Goal: Information Seeking & Learning: Learn about a topic

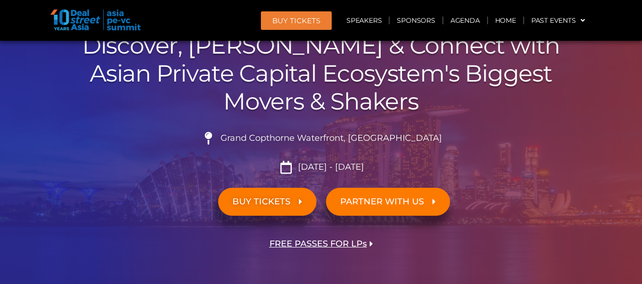
scroll to position [332, 0]
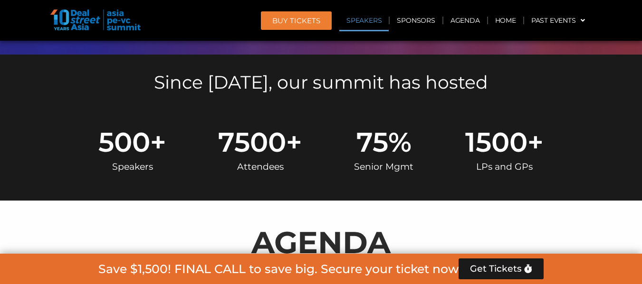
click at [355, 18] on link "Speakers" at bounding box center [363, 20] width 49 height 22
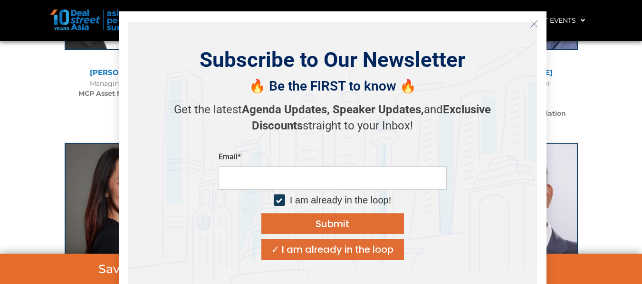
scroll to position [1317, 0]
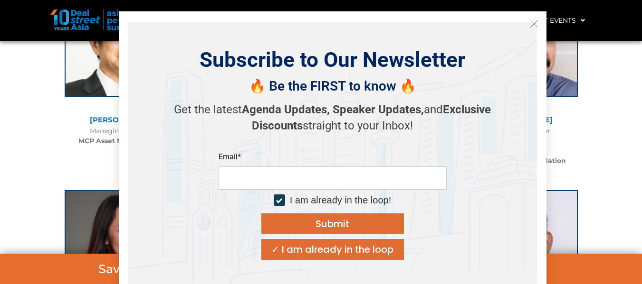
click at [532, 24] on icon "Close" at bounding box center [534, 23] width 9 height 9
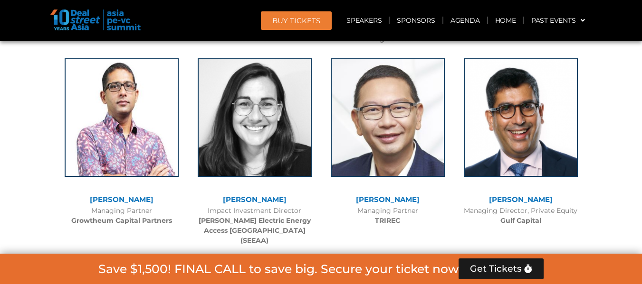
scroll to position [2456, 0]
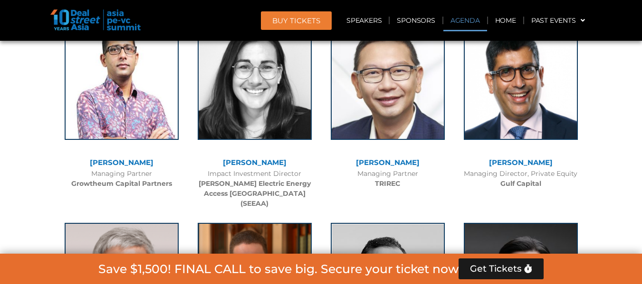
click at [461, 23] on link "Agenda" at bounding box center [465, 20] width 44 height 22
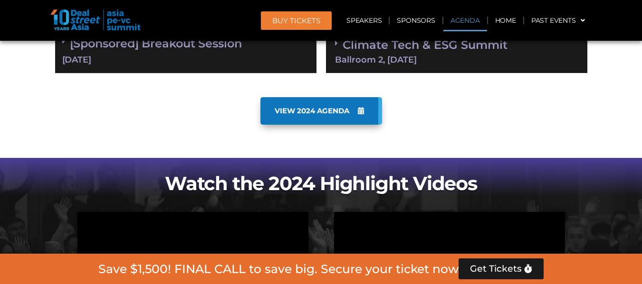
scroll to position [497, 0]
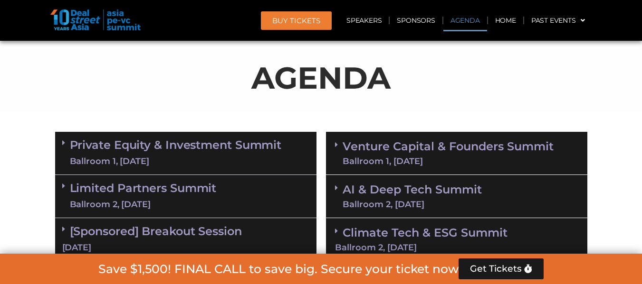
click at [215, 160] on div "Ballroom 1, [DATE]" at bounding box center [176, 162] width 212 height 12
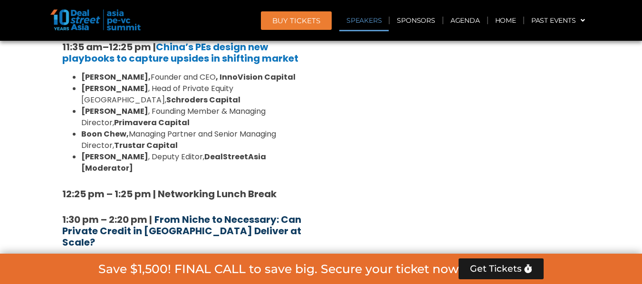
scroll to position [2656, 0]
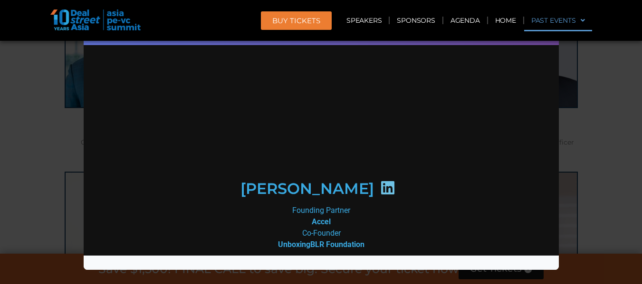
scroll to position [0, 0]
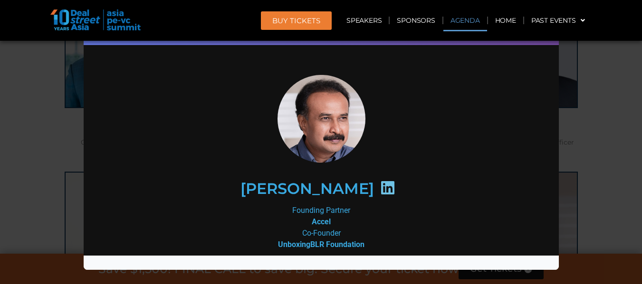
click at [475, 20] on link "Agenda" at bounding box center [465, 20] width 44 height 22
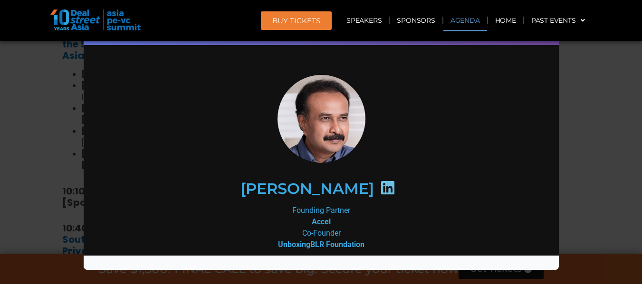
scroll to position [497, 0]
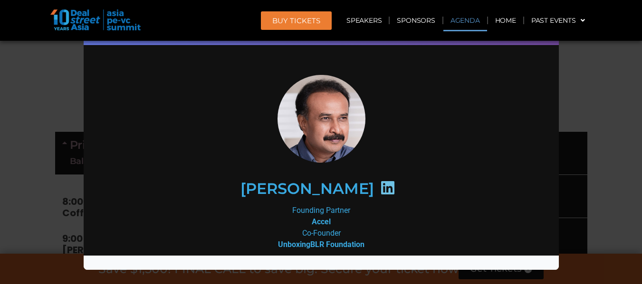
click at [613, 120] on div "Speaker Profile ×" at bounding box center [321, 142] width 642 height 284
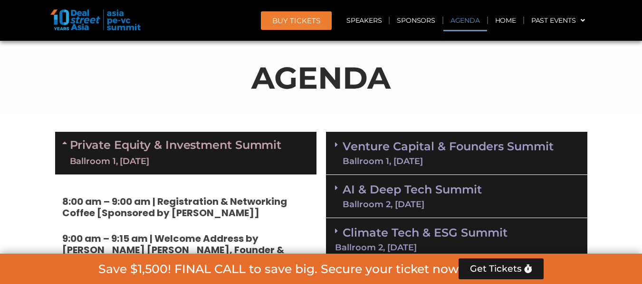
click at [141, 152] on link "Private Equity & Investment Summit Ballroom 1, [DATE]" at bounding box center [176, 153] width 212 height 28
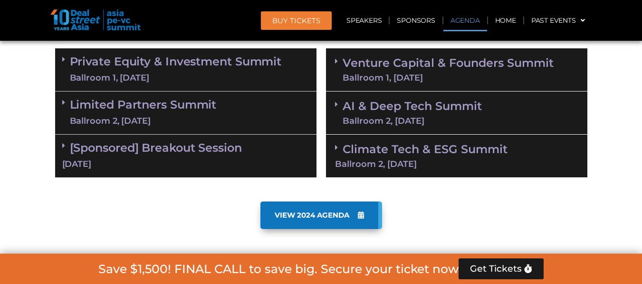
scroll to position [592, 0]
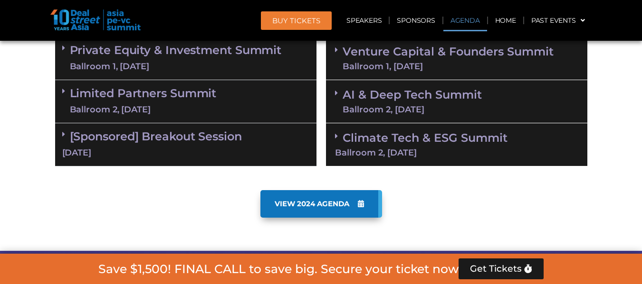
click at [182, 107] on div "Ballroom 2, [DATE]" at bounding box center [143, 110] width 147 height 12
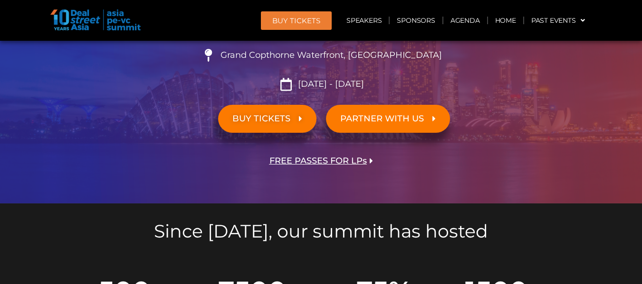
scroll to position [165, 0]
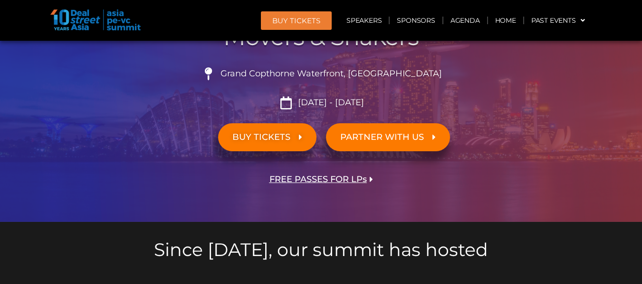
click at [355, 180] on span "FREE PASSES FOR LPs" at bounding box center [317, 179] width 97 height 9
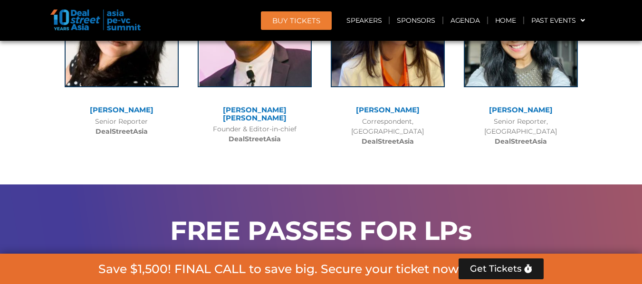
scroll to position [8342, 0]
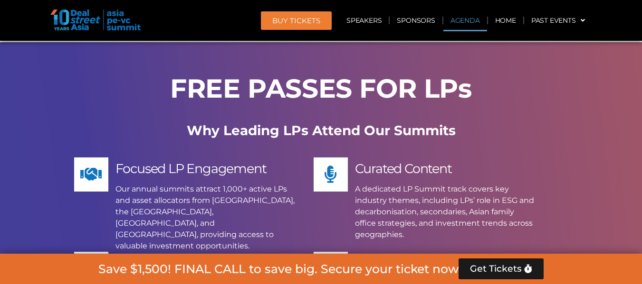
click at [464, 22] on link "Agenda" at bounding box center [465, 20] width 44 height 22
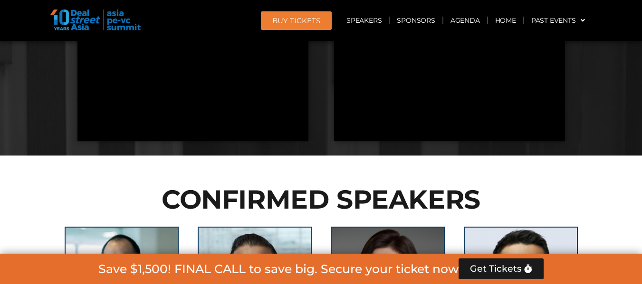
scroll to position [497, 0]
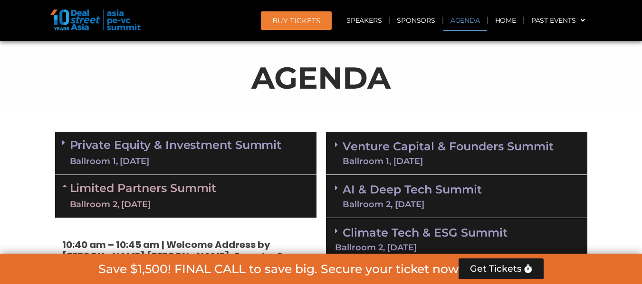
click at [185, 202] on div "Ballroom 2, [DATE]" at bounding box center [143, 205] width 147 height 12
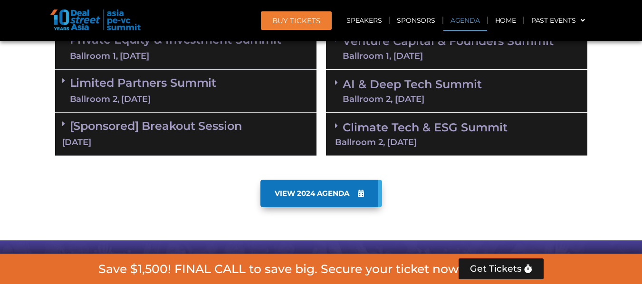
scroll to position [592, 0]
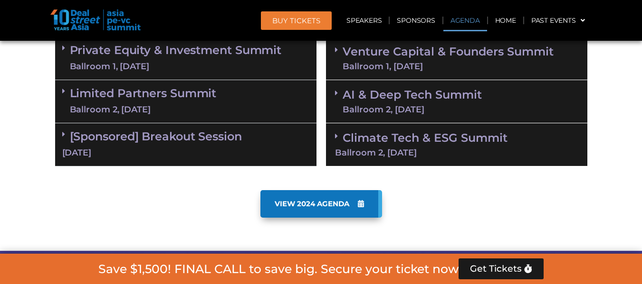
click at [138, 110] on div "Ballroom 2, [DATE]" at bounding box center [143, 110] width 147 height 12
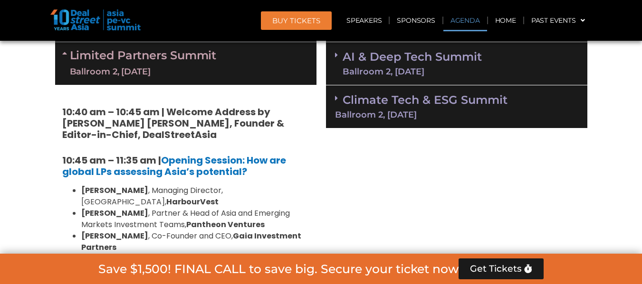
scroll to position [687, 0]
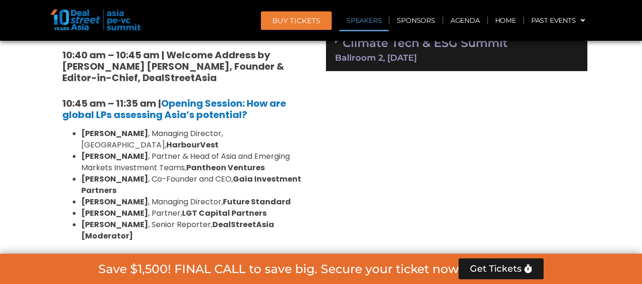
click at [372, 26] on link "Speakers" at bounding box center [363, 20] width 49 height 22
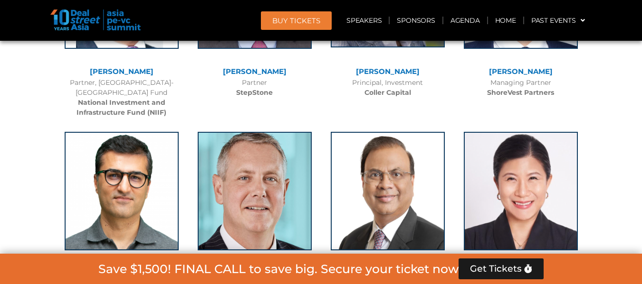
scroll to position [5567, 0]
